Goal: Register for event/course

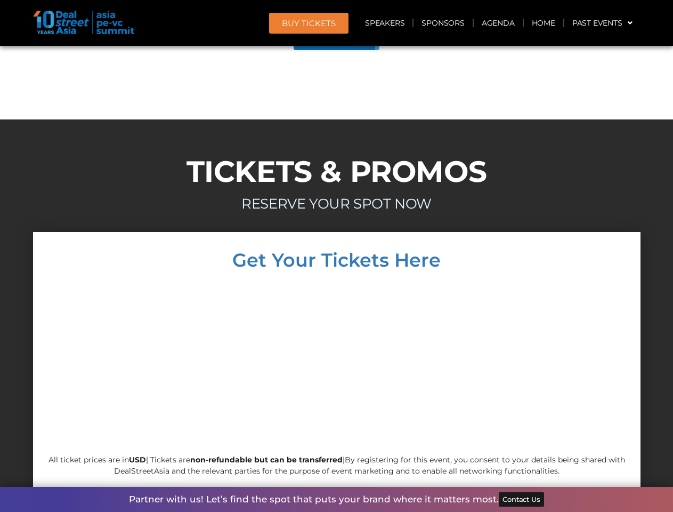
scroll to position [6040, 0]
